Goal: Information Seeking & Learning: Learn about a topic

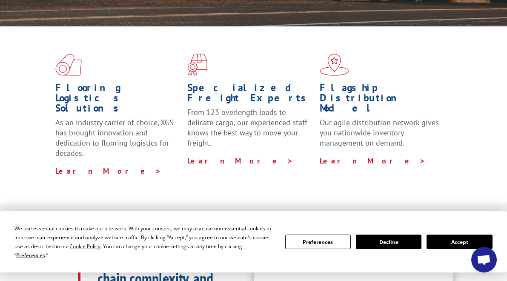
scroll to position [255, 0]
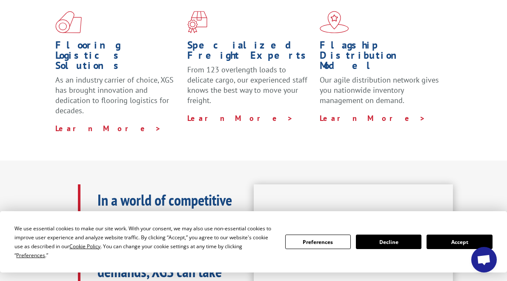
click at [444, 240] on button "Accept" at bounding box center [460, 242] width 66 height 14
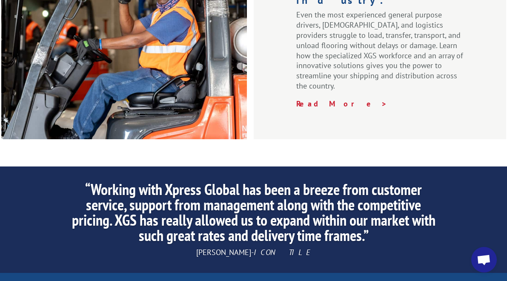
scroll to position [1320, 0]
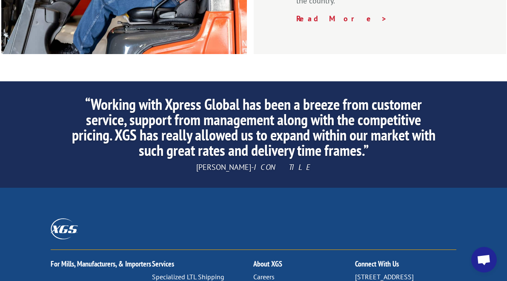
click at [270, 272] on link "Careers" at bounding box center [263, 276] width 21 height 9
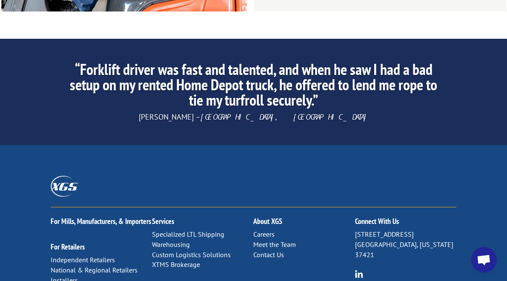
scroll to position [1426, 0]
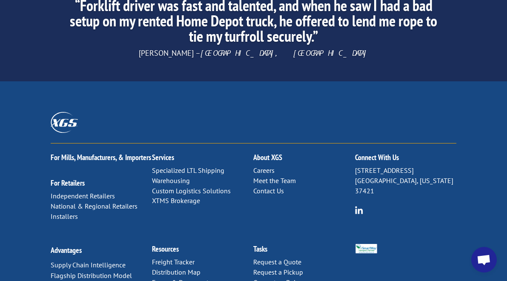
click at [267, 166] on link "Careers" at bounding box center [263, 170] width 21 height 9
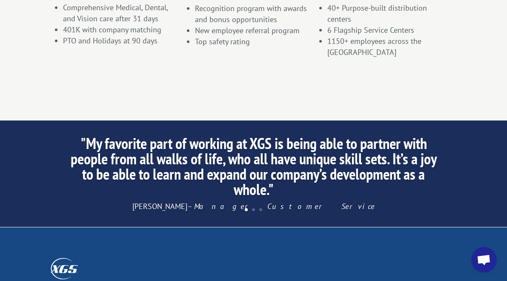
scroll to position [809, 0]
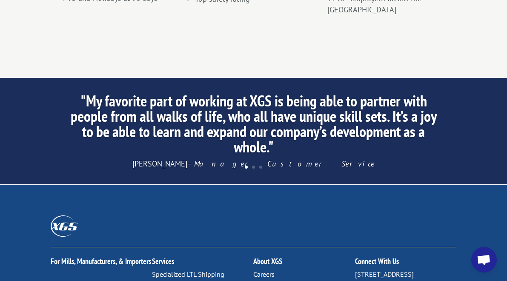
click at [262, 270] on link "Careers" at bounding box center [263, 274] width 21 height 9
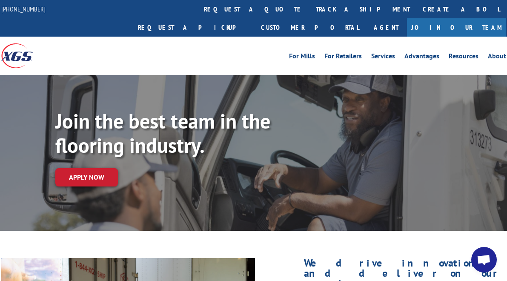
click at [476, 18] on link "Join Our Team" at bounding box center [456, 27] width 99 height 18
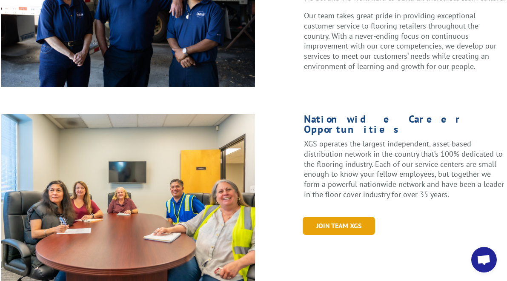
scroll to position [383, 0]
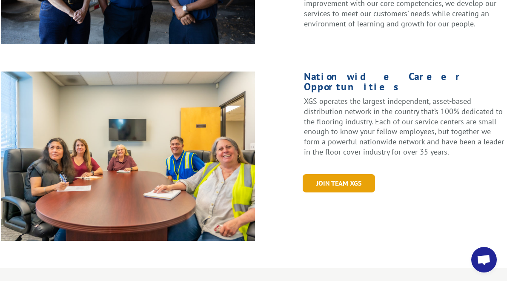
click at [335, 174] on link "Join Team XGS" at bounding box center [339, 183] width 72 height 18
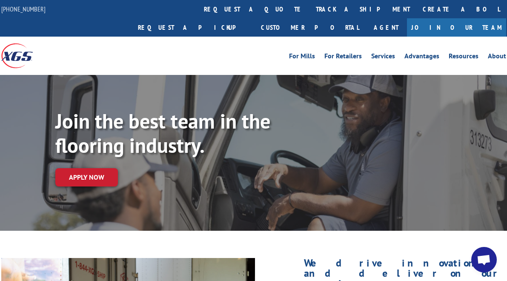
click at [480, 18] on link "Join Our Team" at bounding box center [456, 27] width 99 height 18
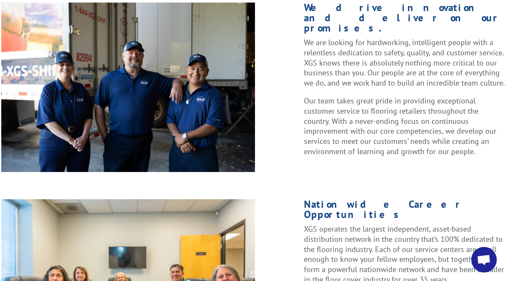
scroll to position [341, 0]
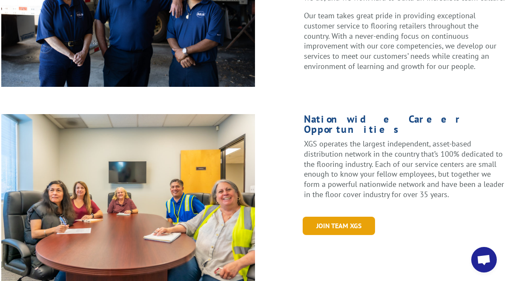
click at [341, 217] on link "Join Team XGS" at bounding box center [339, 226] width 72 height 18
